Goal: Information Seeking & Learning: Learn about a topic

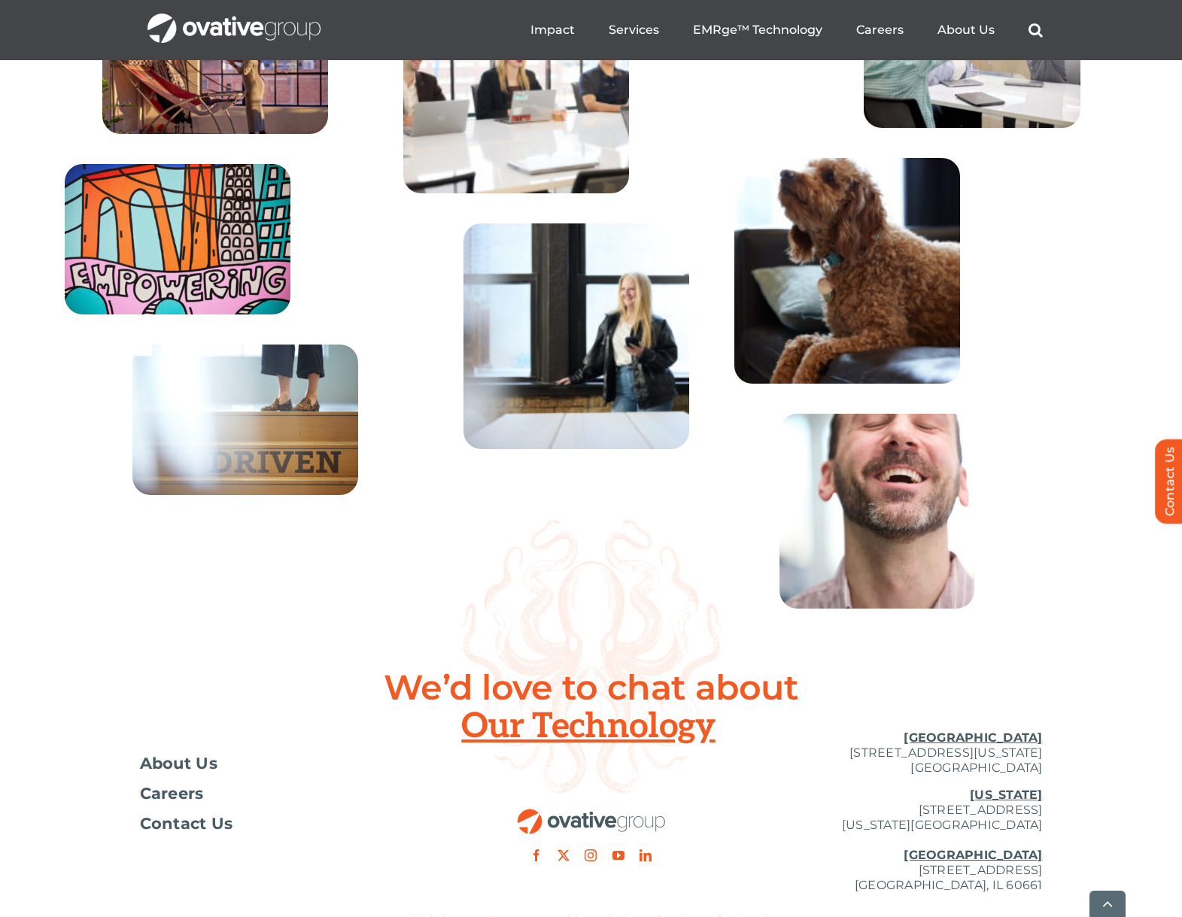
scroll to position [5302, 0]
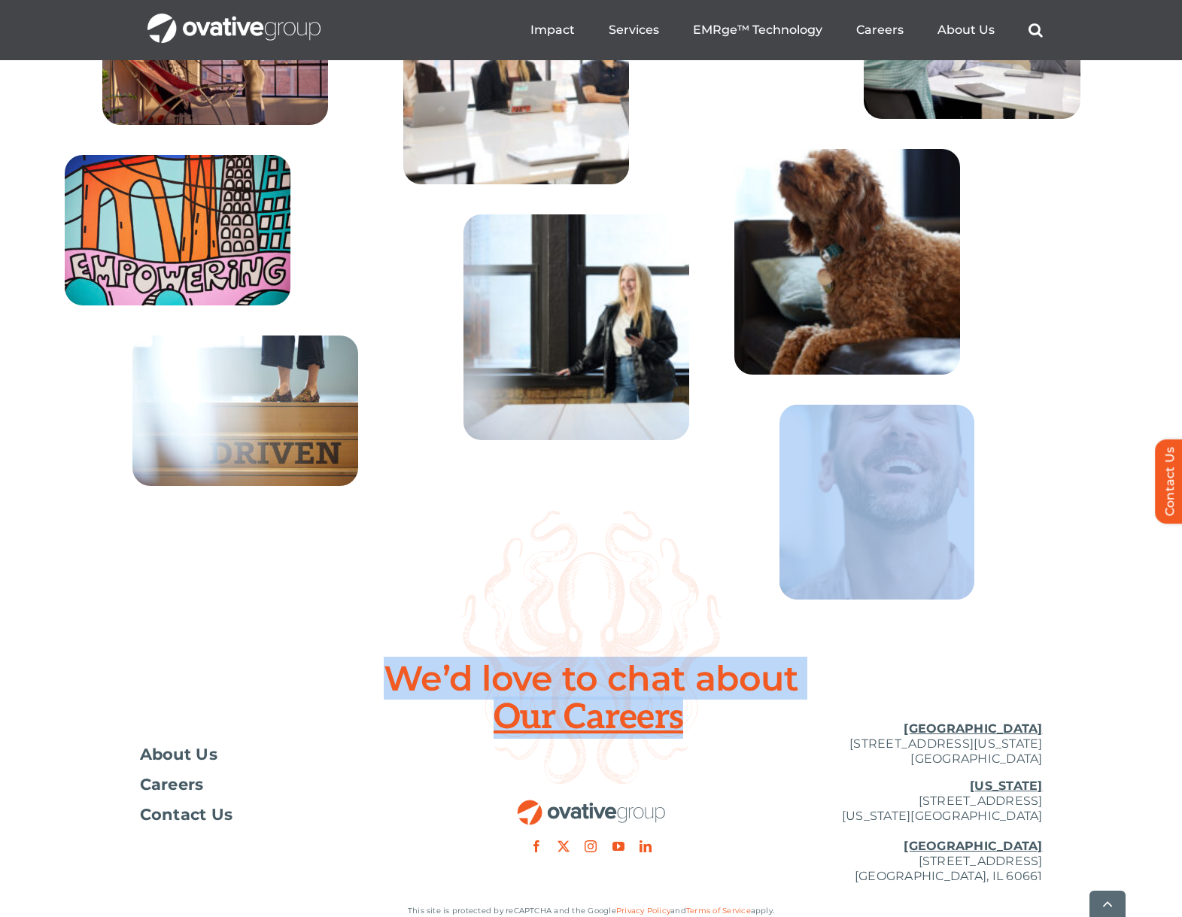
drag, startPoint x: 867, startPoint y: 581, endPoint x: 1234, endPoint y: 672, distance: 378.4
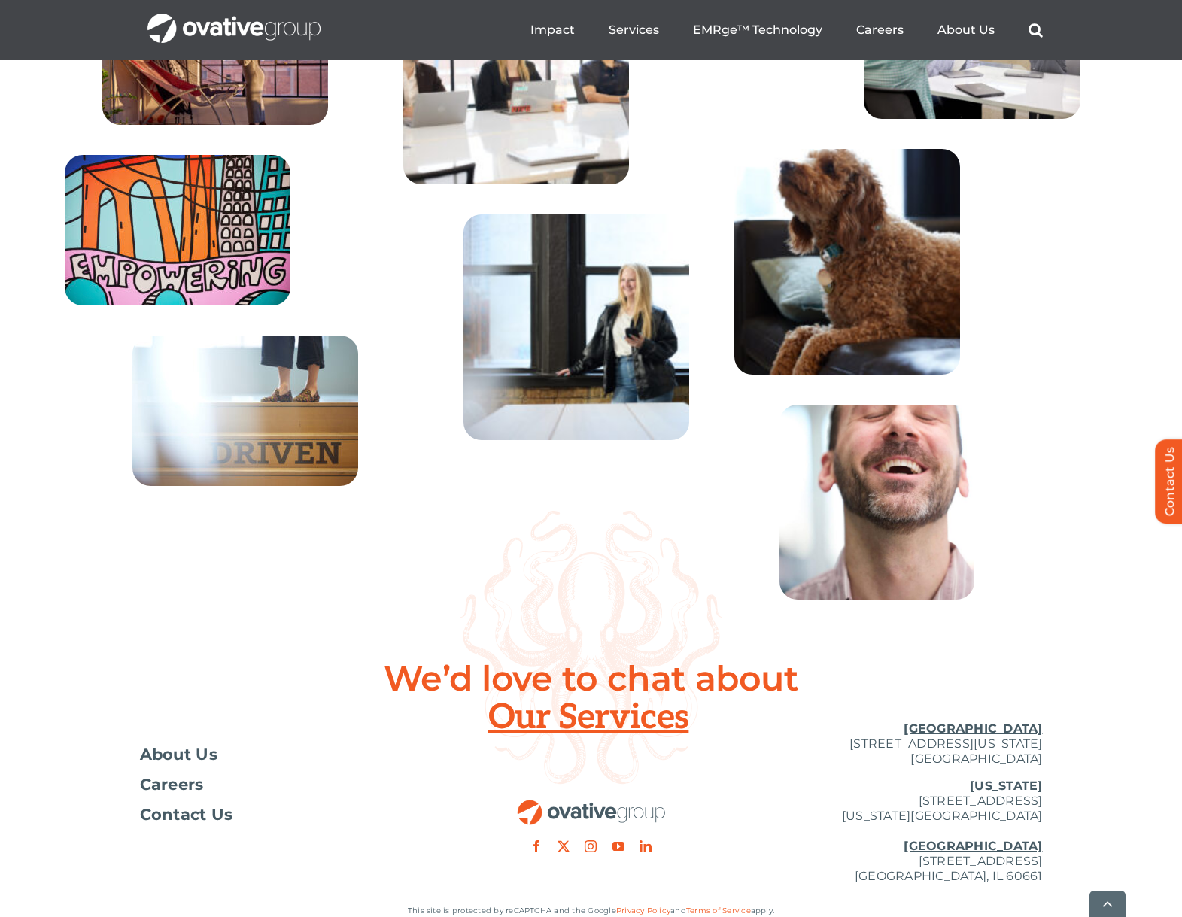
click at [1083, 356] on div at bounding box center [926, 262] width 384 height 226
click at [320, 486] on img at bounding box center [245, 410] width 226 height 150
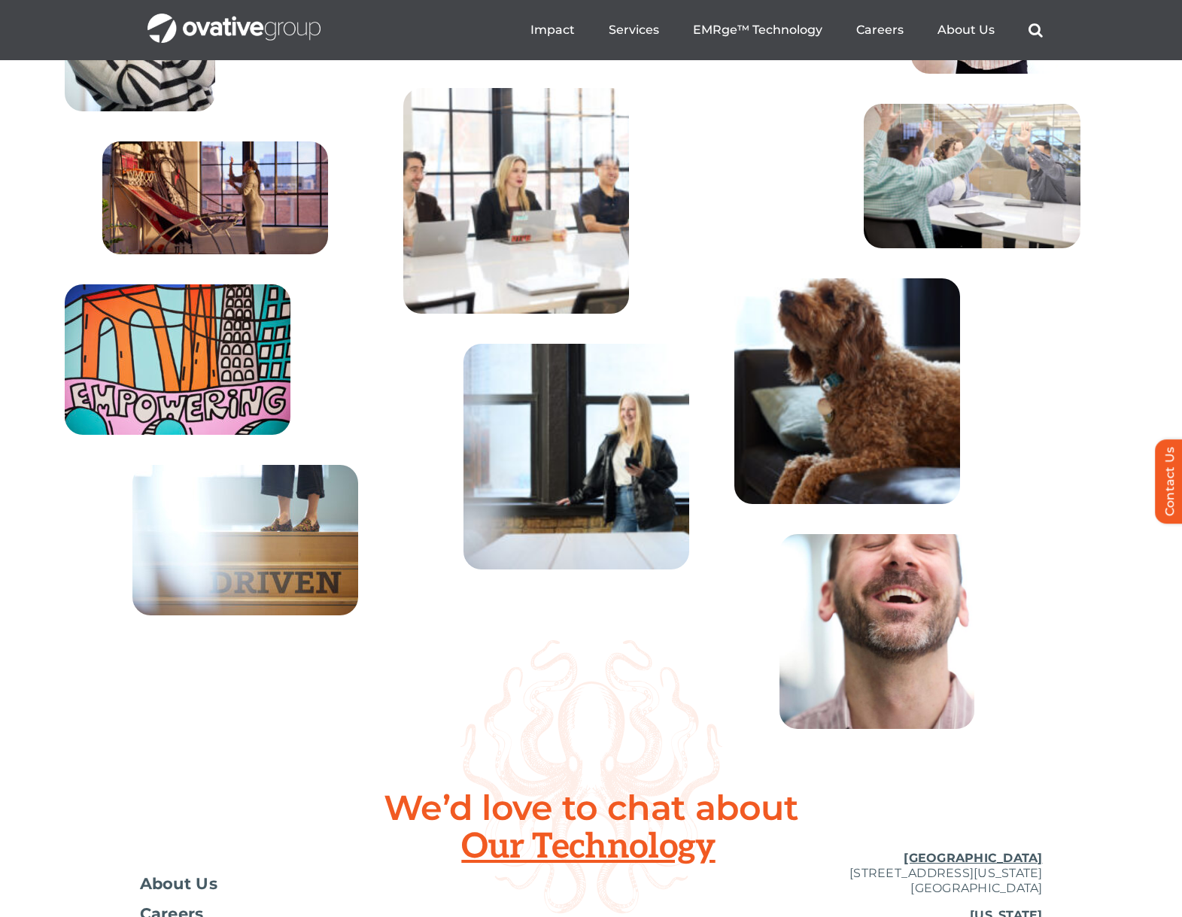
scroll to position [5169, 0]
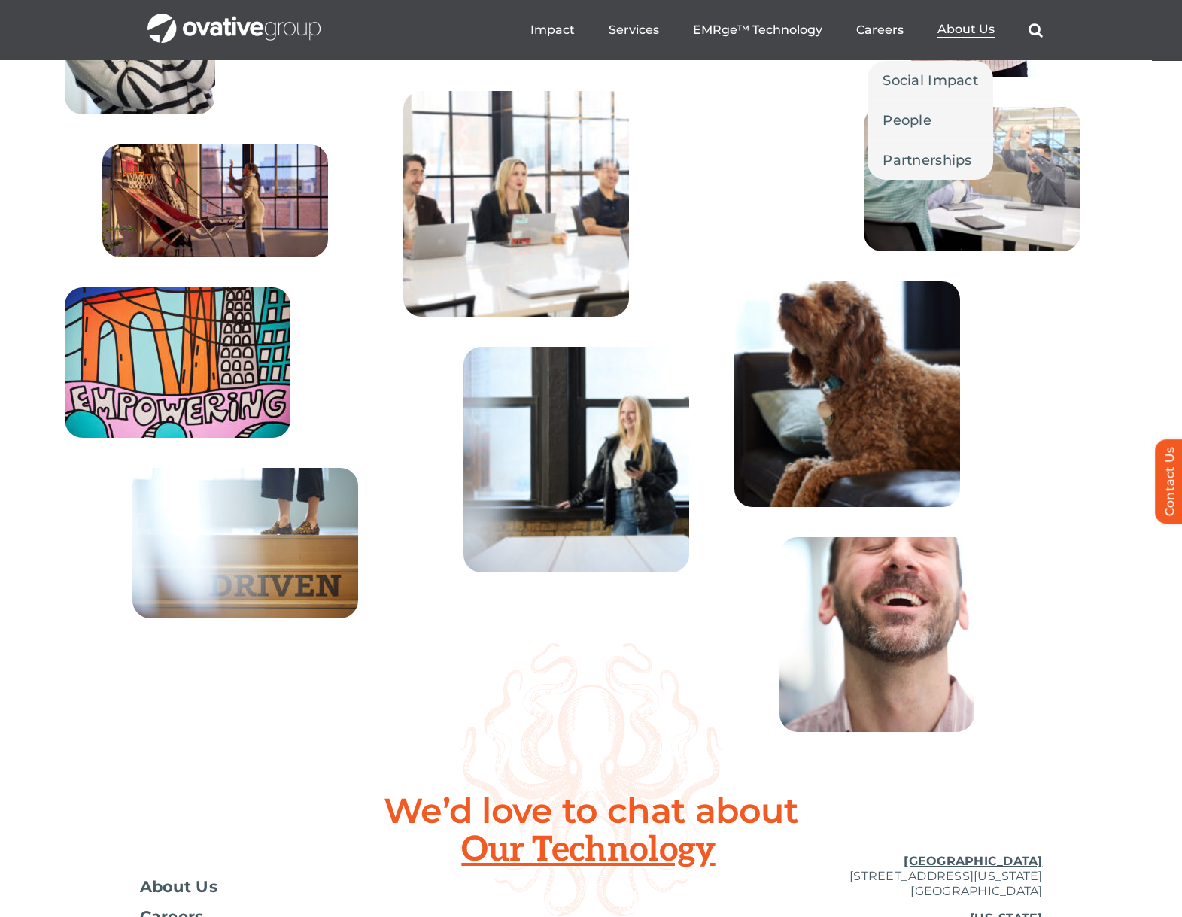
click at [976, 29] on span "About Us" at bounding box center [965, 29] width 57 height 15
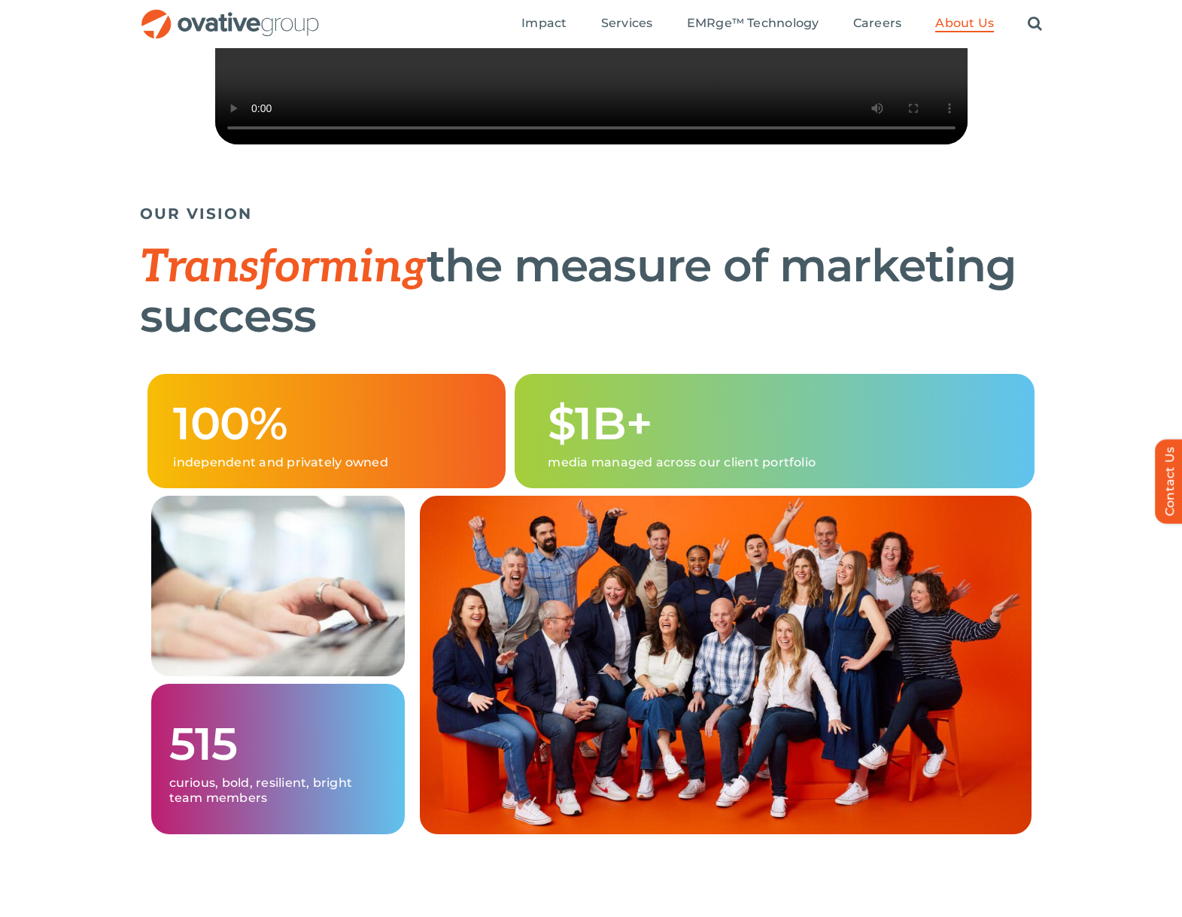
scroll to position [663, 0]
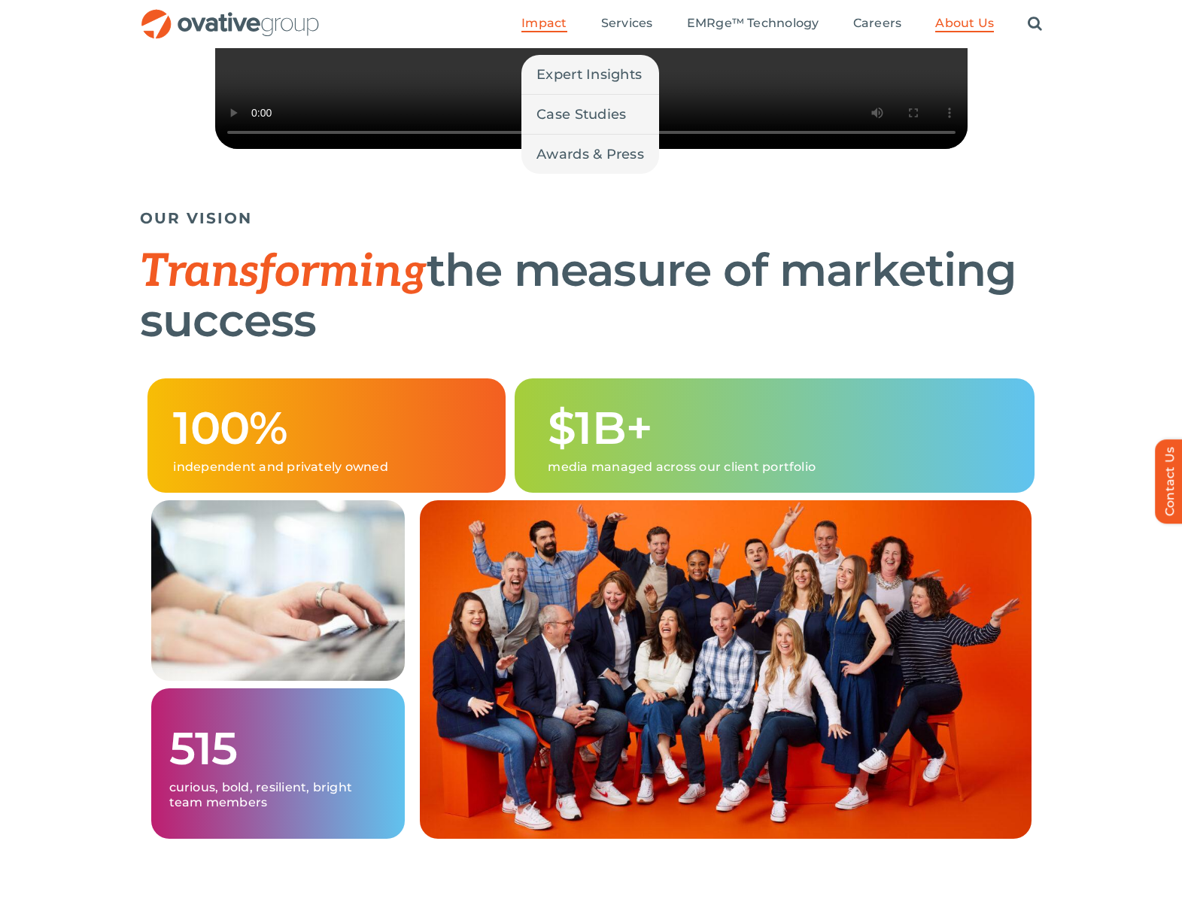
click at [557, 22] on span "Impact" at bounding box center [543, 23] width 45 height 15
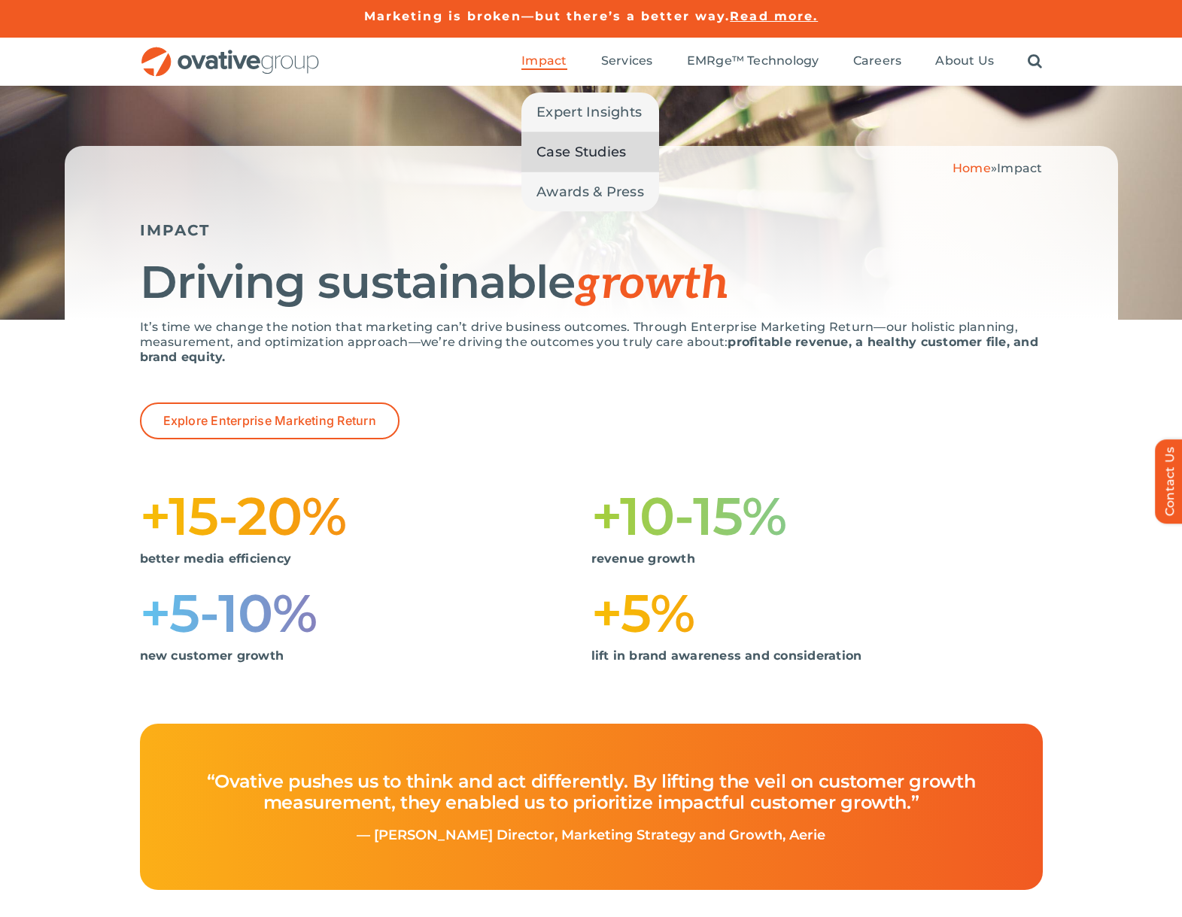
click at [572, 155] on span "Case Studies" at bounding box center [581, 151] width 90 height 21
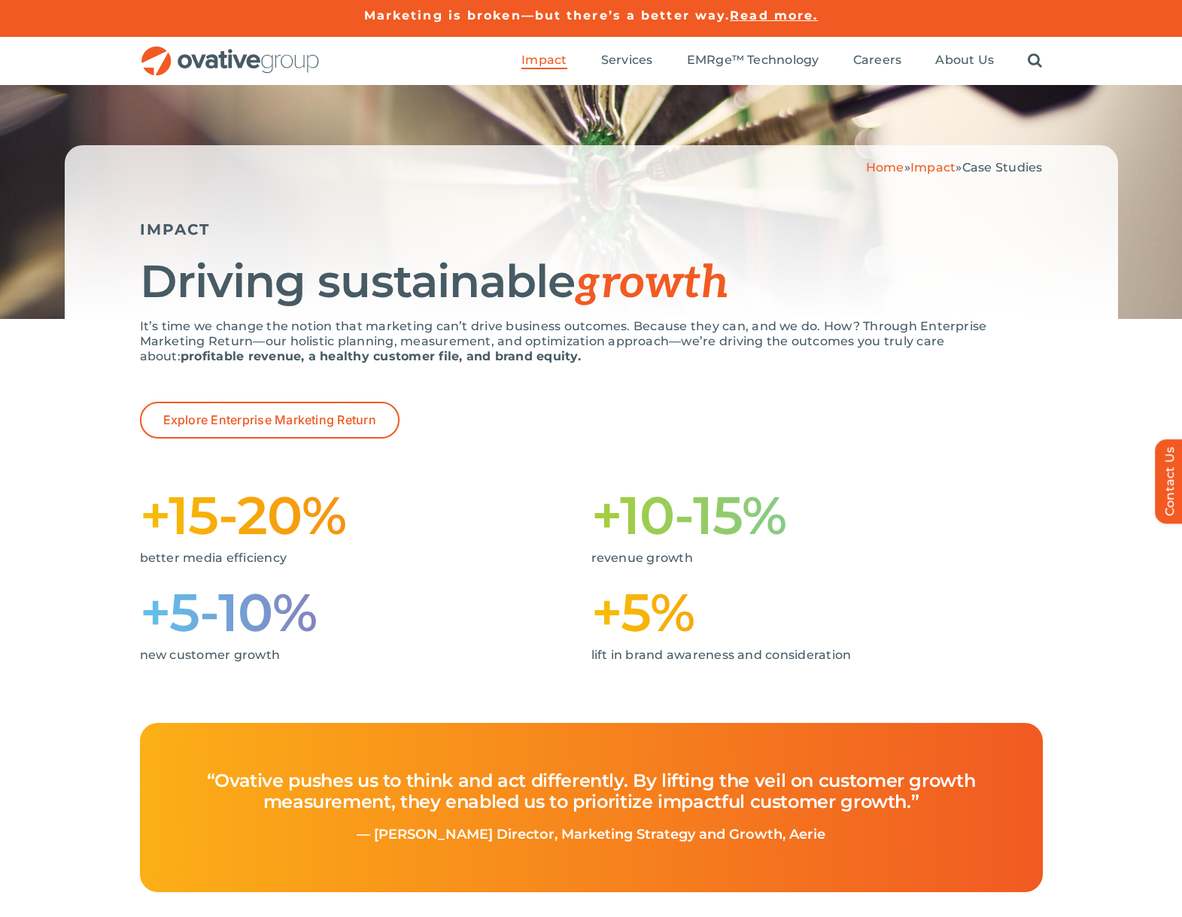
scroll to position [4, 0]
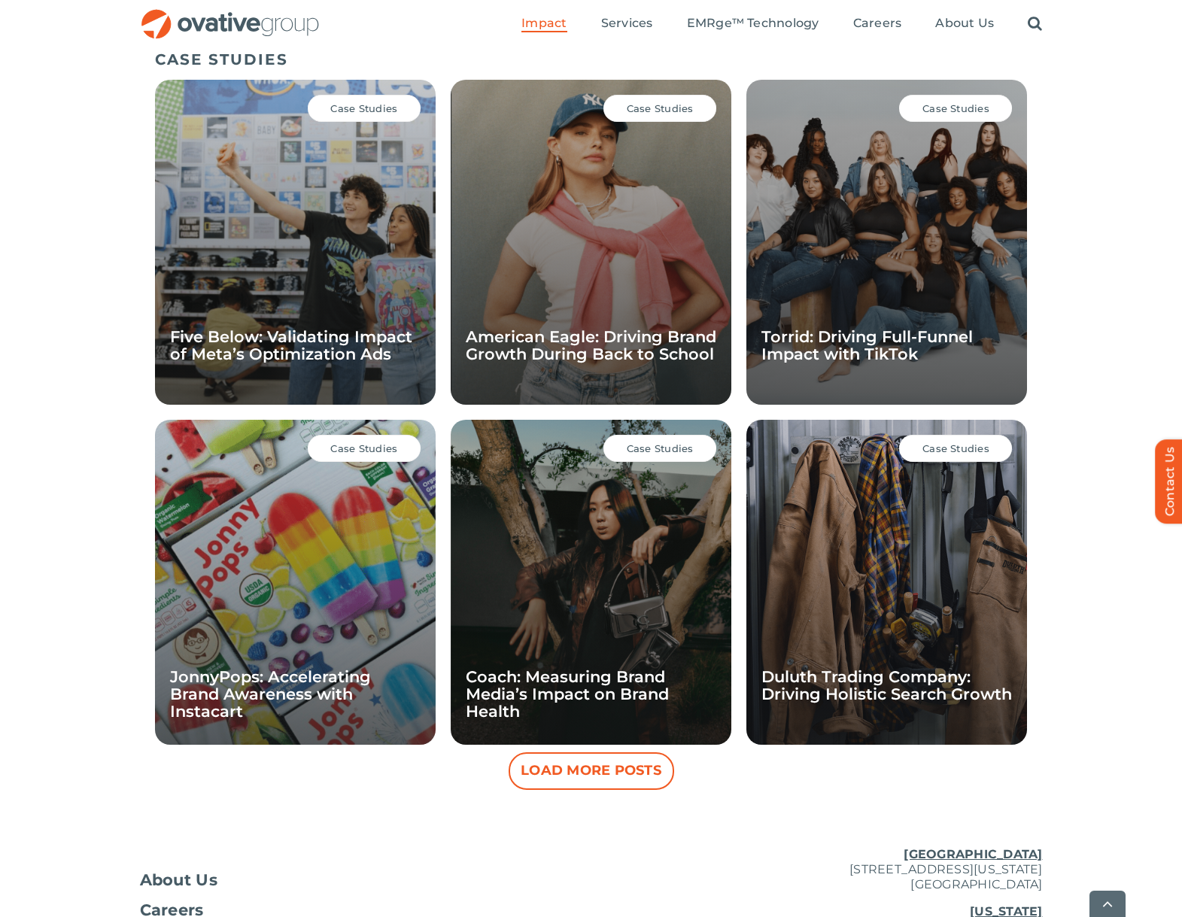
scroll to position [1036, 0]
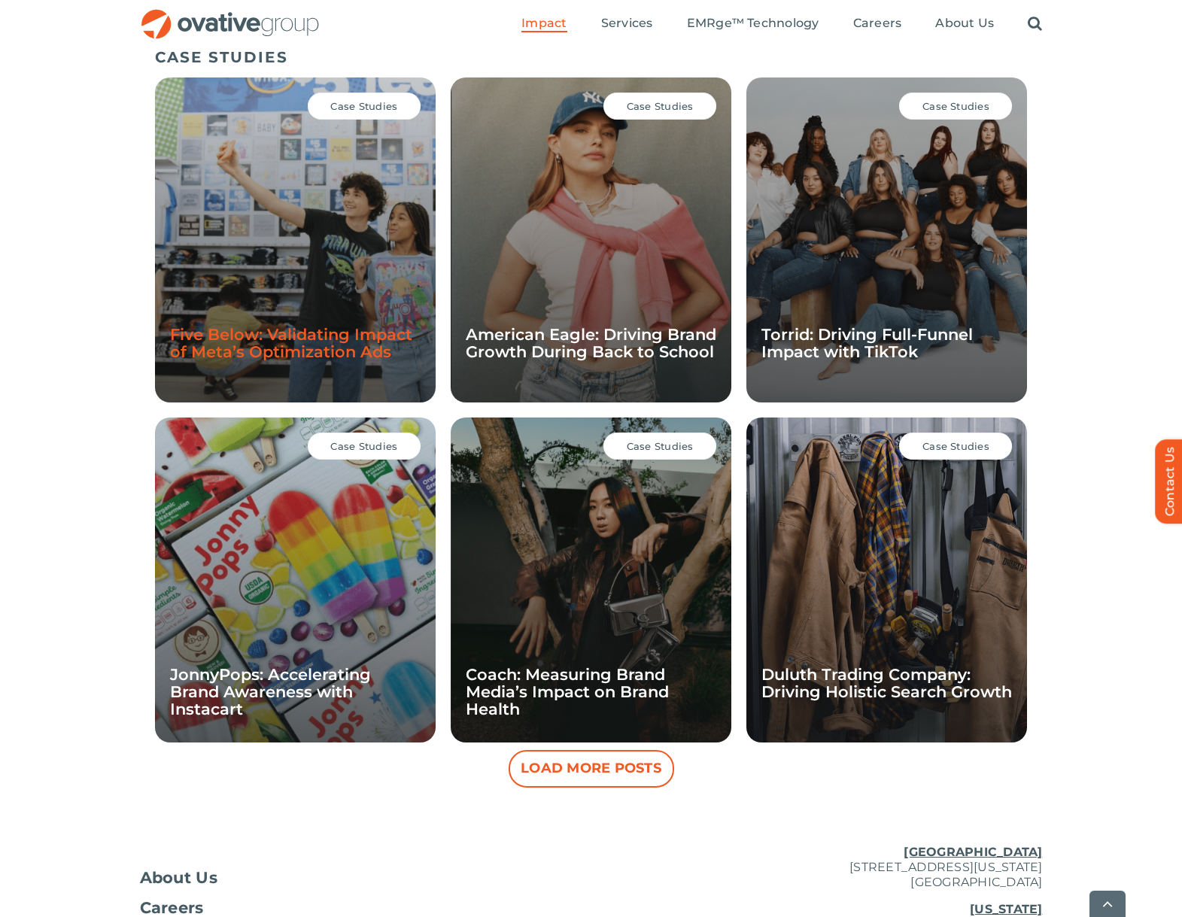
click at [272, 341] on link "Five Below: Validating Impact of Meta’s Optimization Ads" at bounding box center [291, 343] width 242 height 36
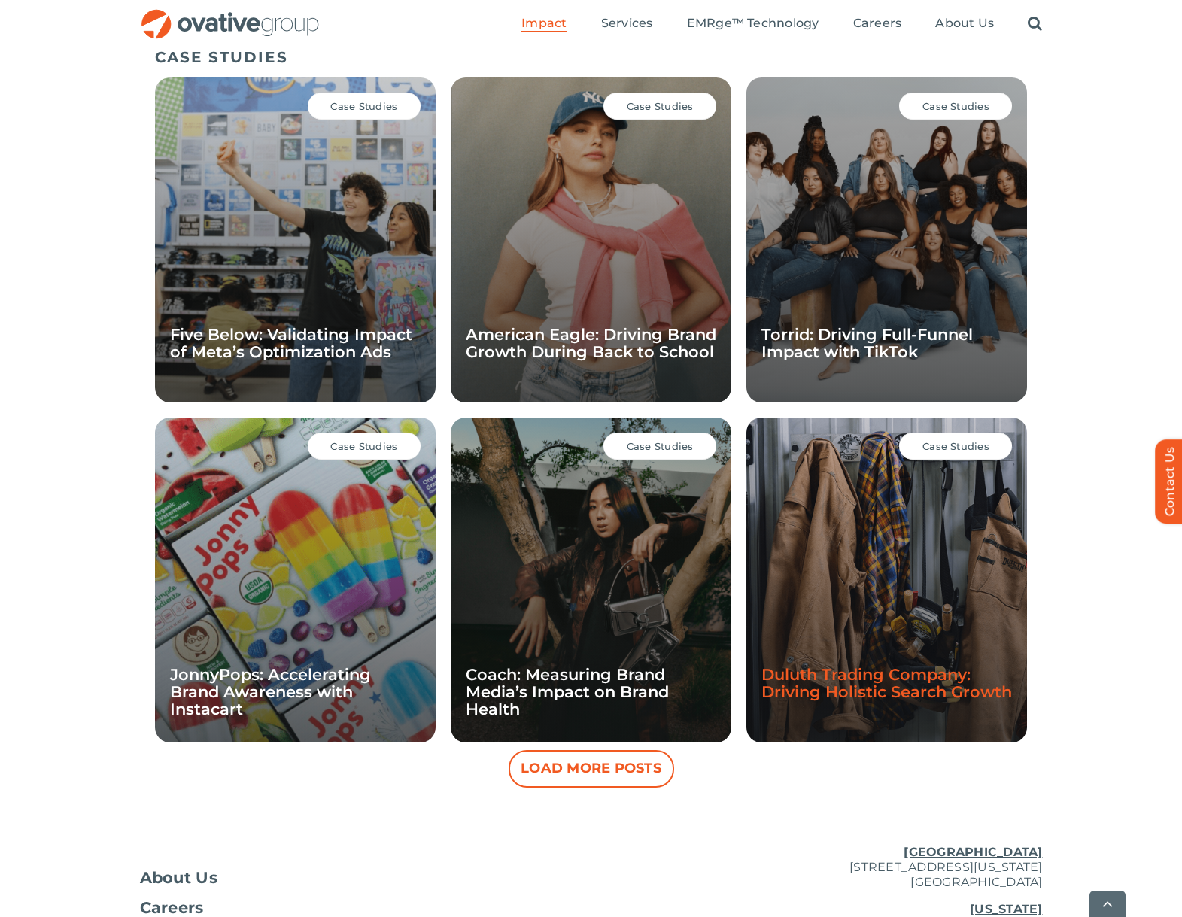
click at [873, 676] on link "Duluth Trading Company: Driving Holistic Search Growth" at bounding box center [886, 683] width 250 height 36
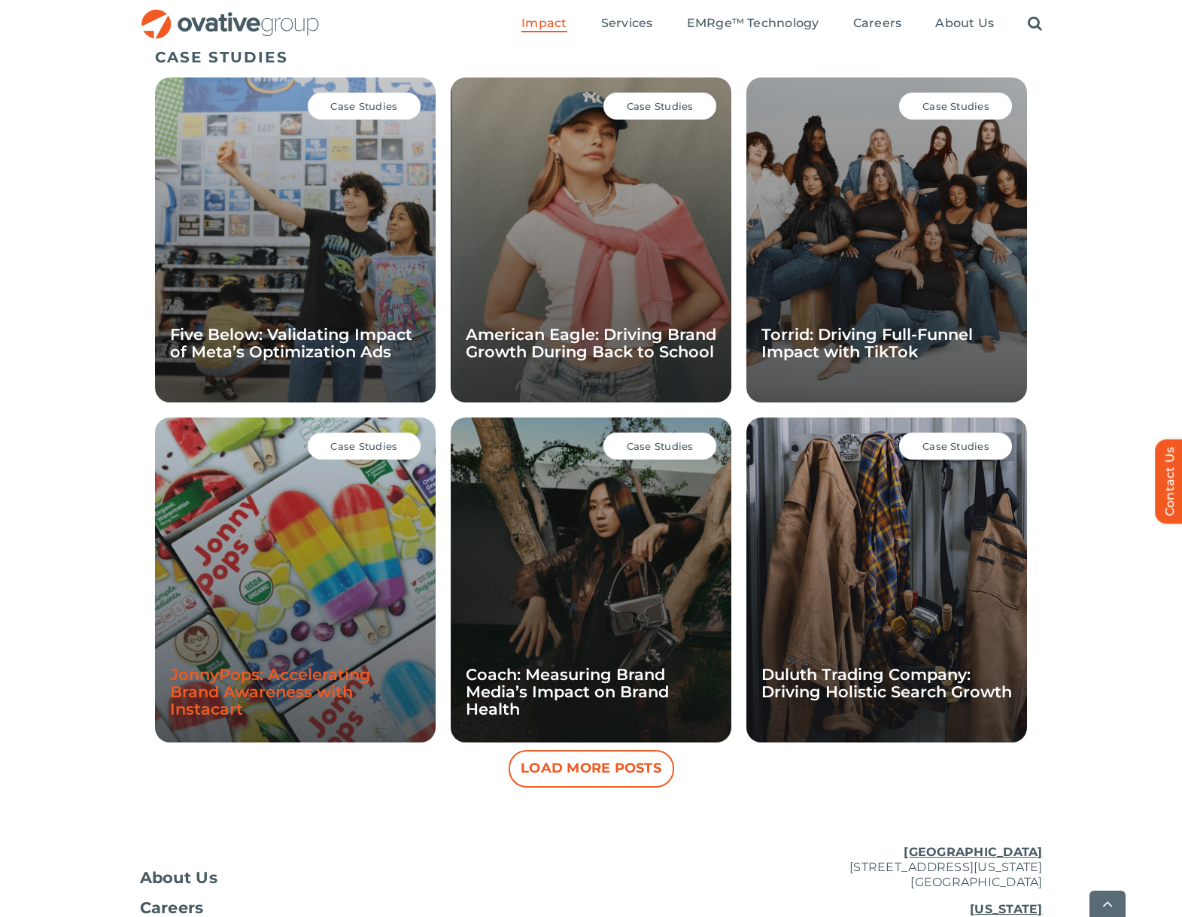
click at [300, 668] on link "JonnyPops: Accelerating Brand Awareness with Instacart" at bounding box center [270, 691] width 201 height 53
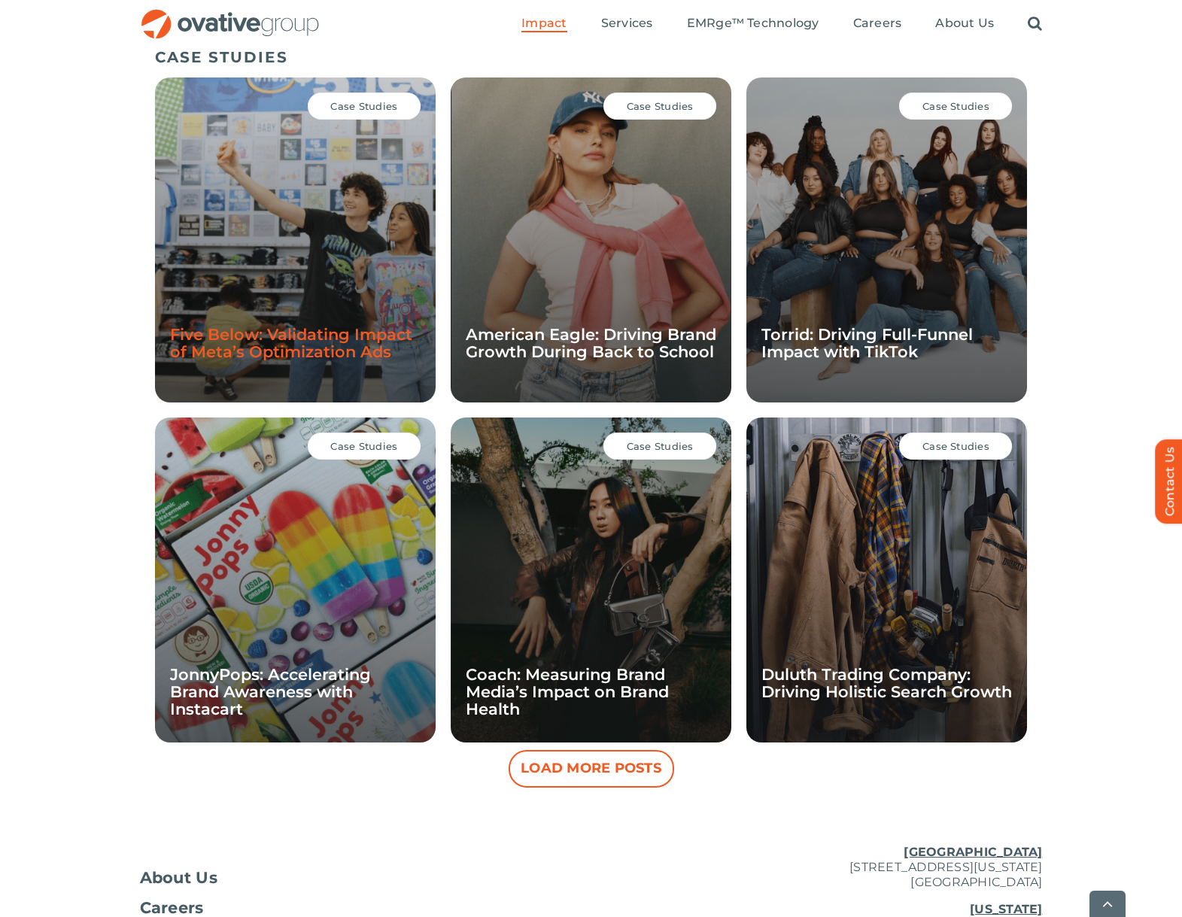
click at [309, 334] on link "Five Below: Validating Impact of Meta’s Optimization Ads" at bounding box center [291, 343] width 242 height 36
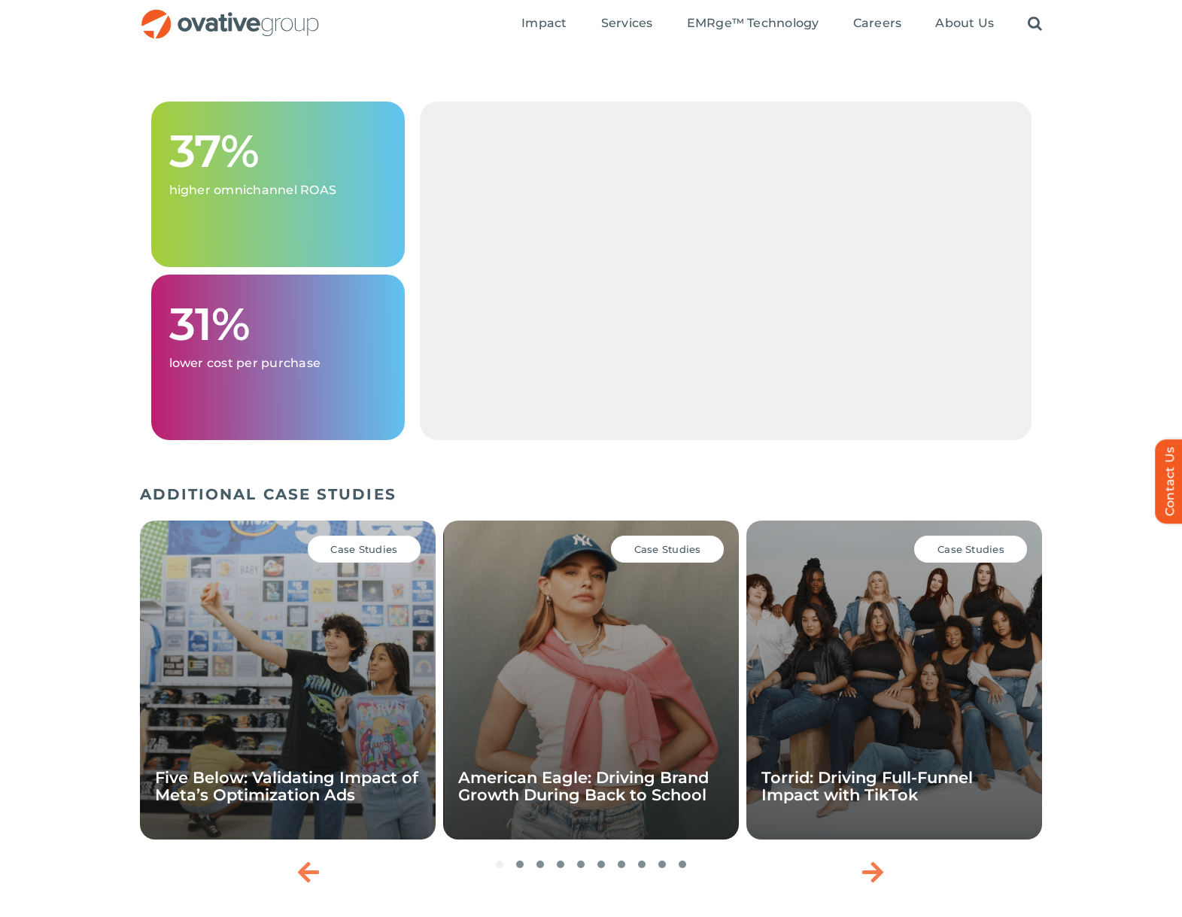
scroll to position [1568, 0]
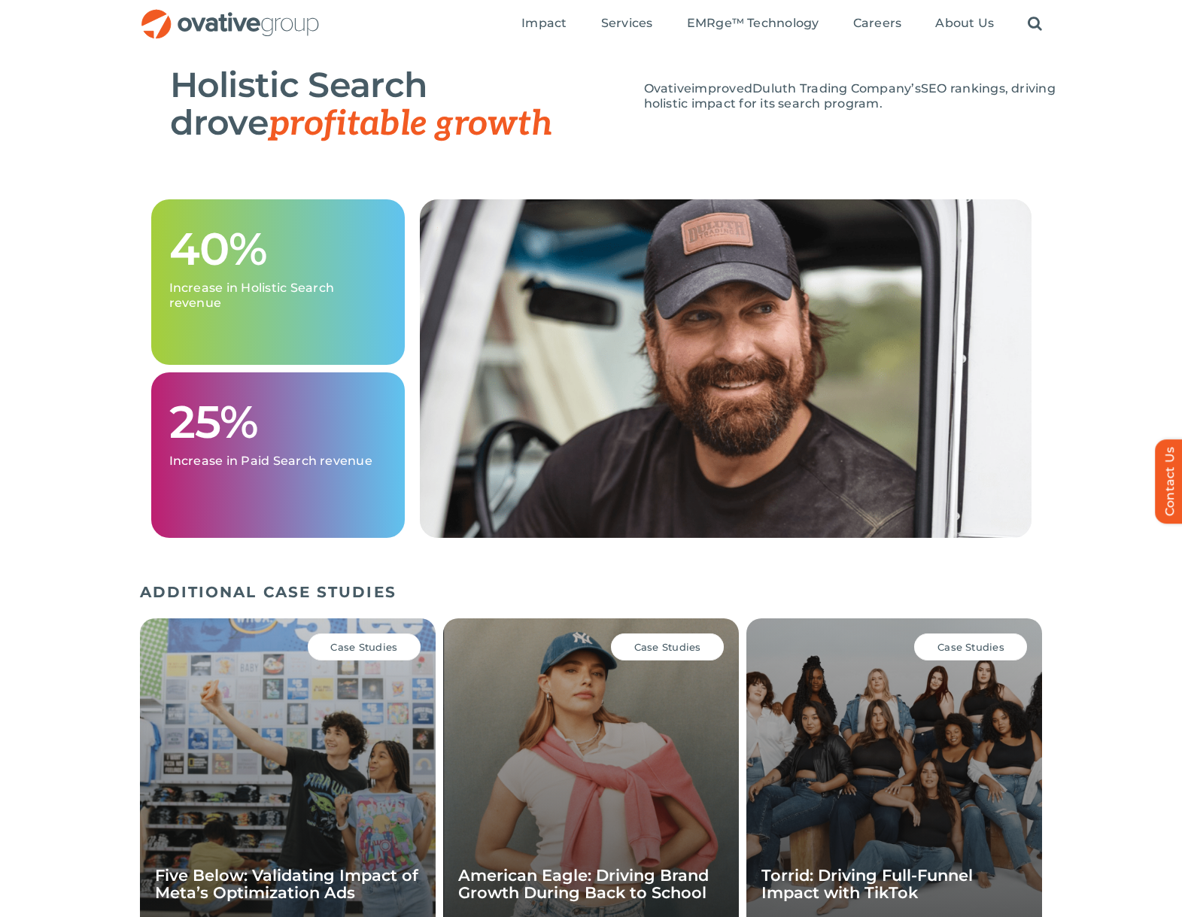
scroll to position [1374, 0]
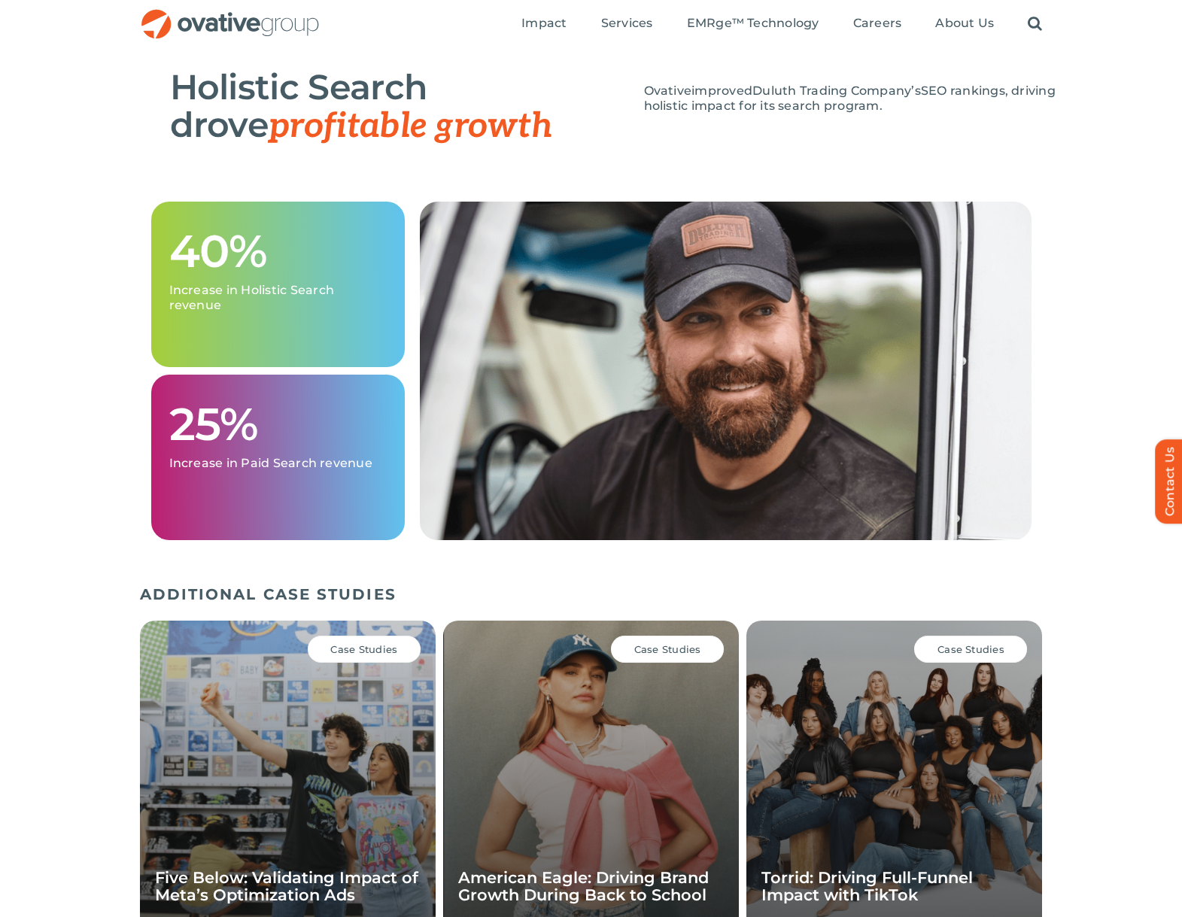
click at [1052, 433] on div "40% I ncrease in Holistic Search revenue 25% Increase in Paid Search revenue" at bounding box center [591, 390] width 1182 height 376
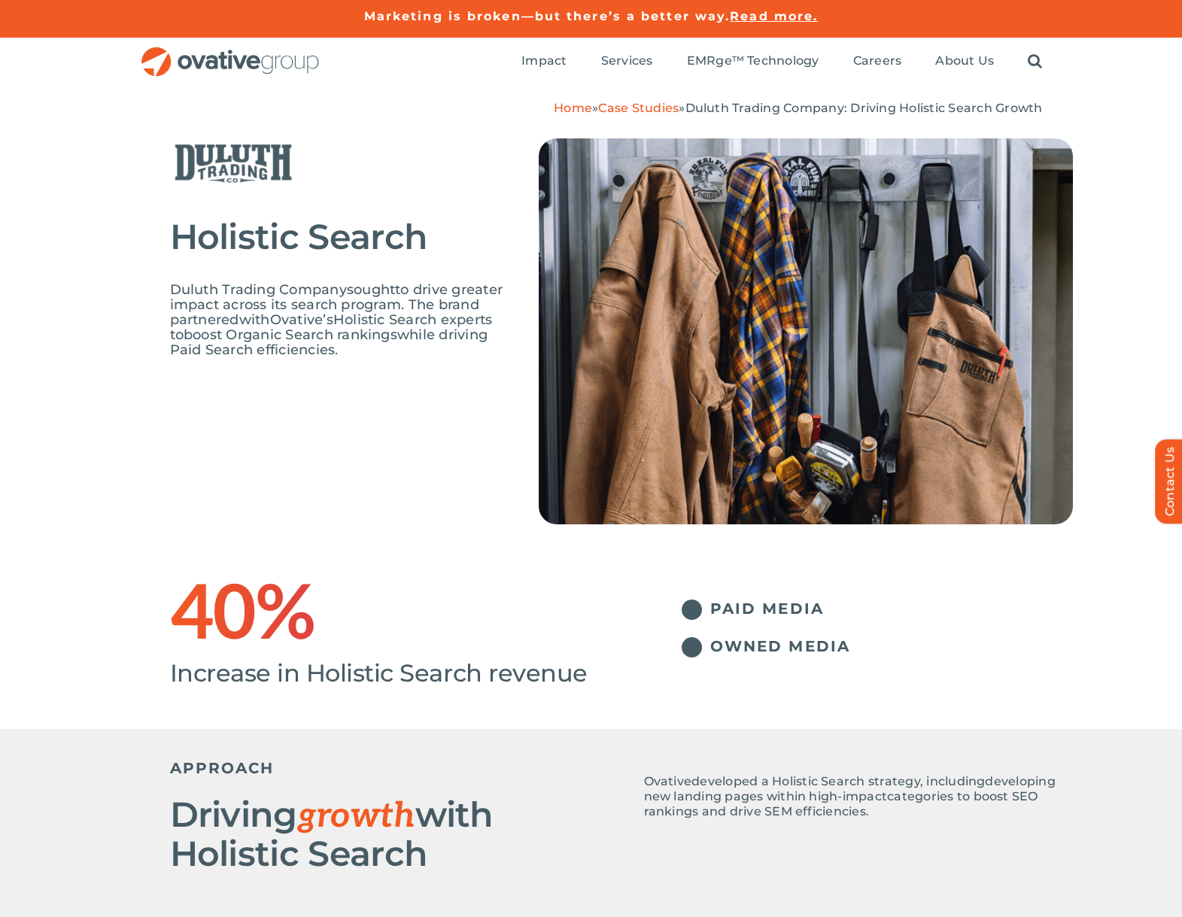
scroll to position [0, 0]
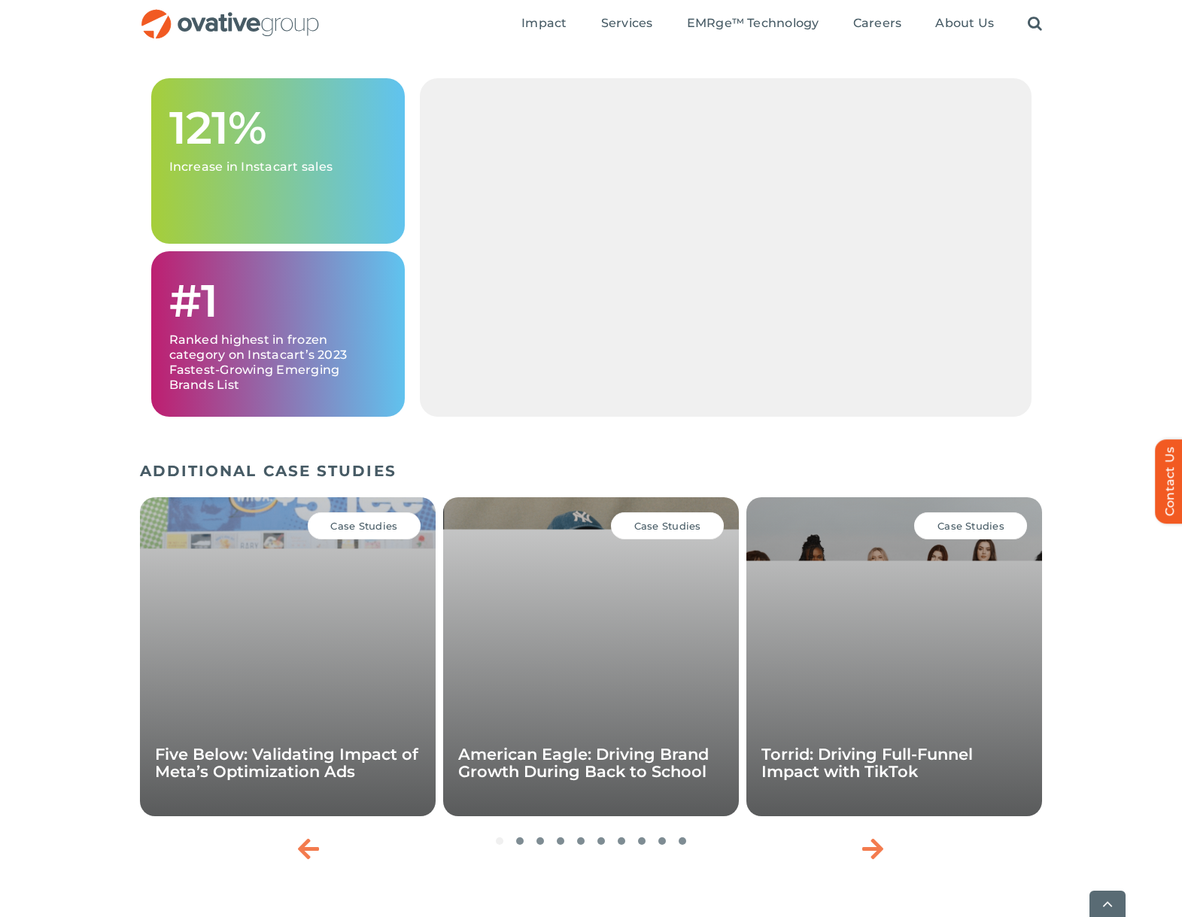
scroll to position [1662, 0]
